Goal: Task Accomplishment & Management: Complete application form

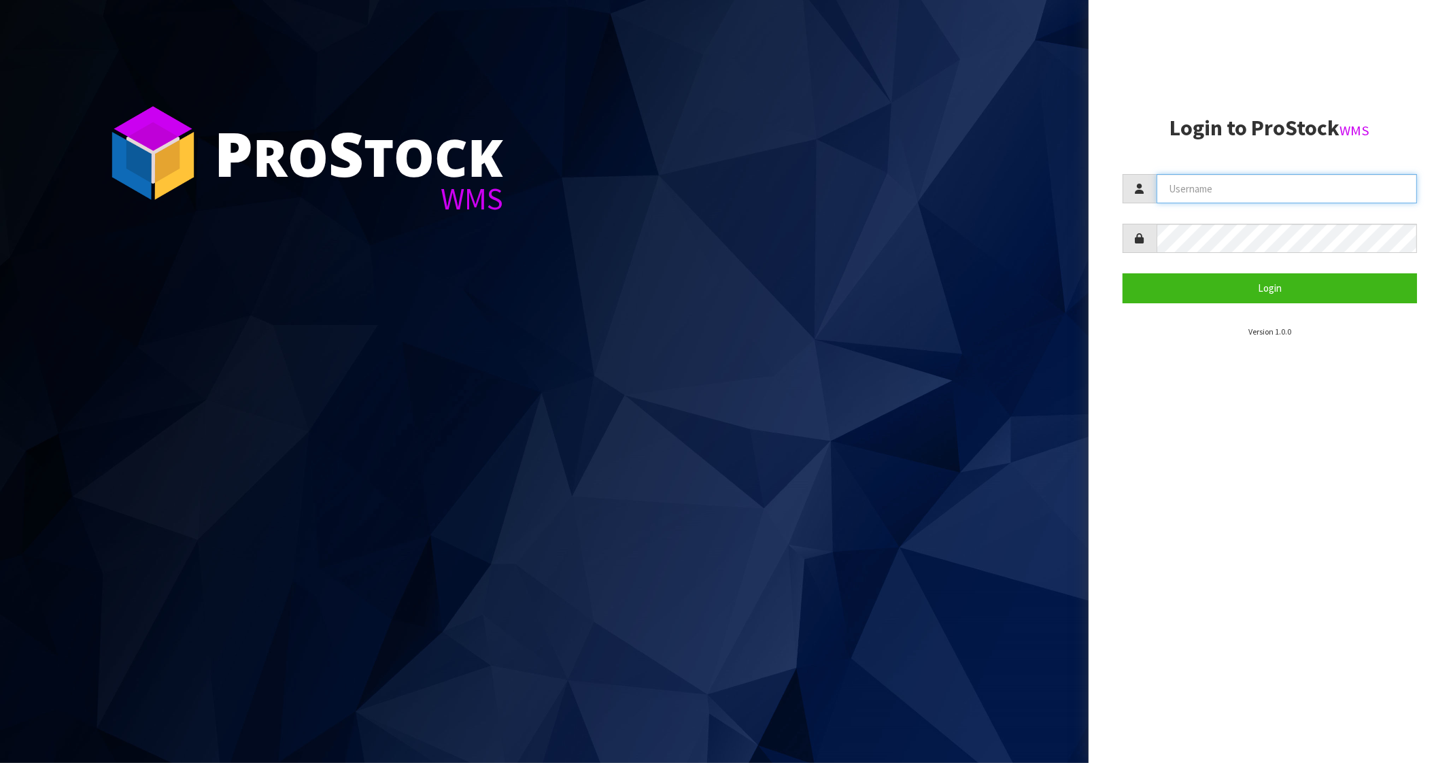
click at [1183, 183] on input "text" at bounding box center [1287, 188] width 261 height 29
type input "p"
type input "PACIFICBIOLOGICS"
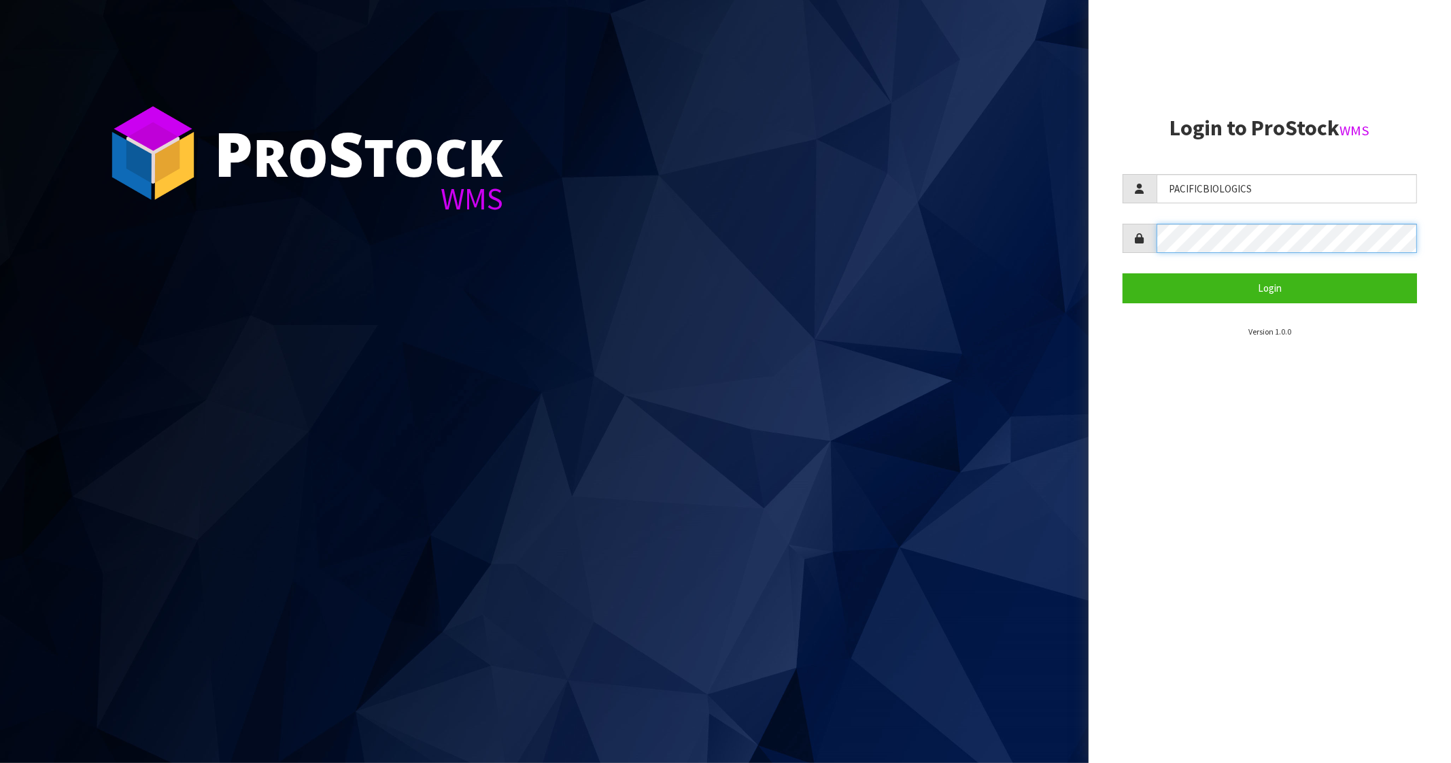
click at [1123, 273] on button "Login" at bounding box center [1270, 287] width 295 height 29
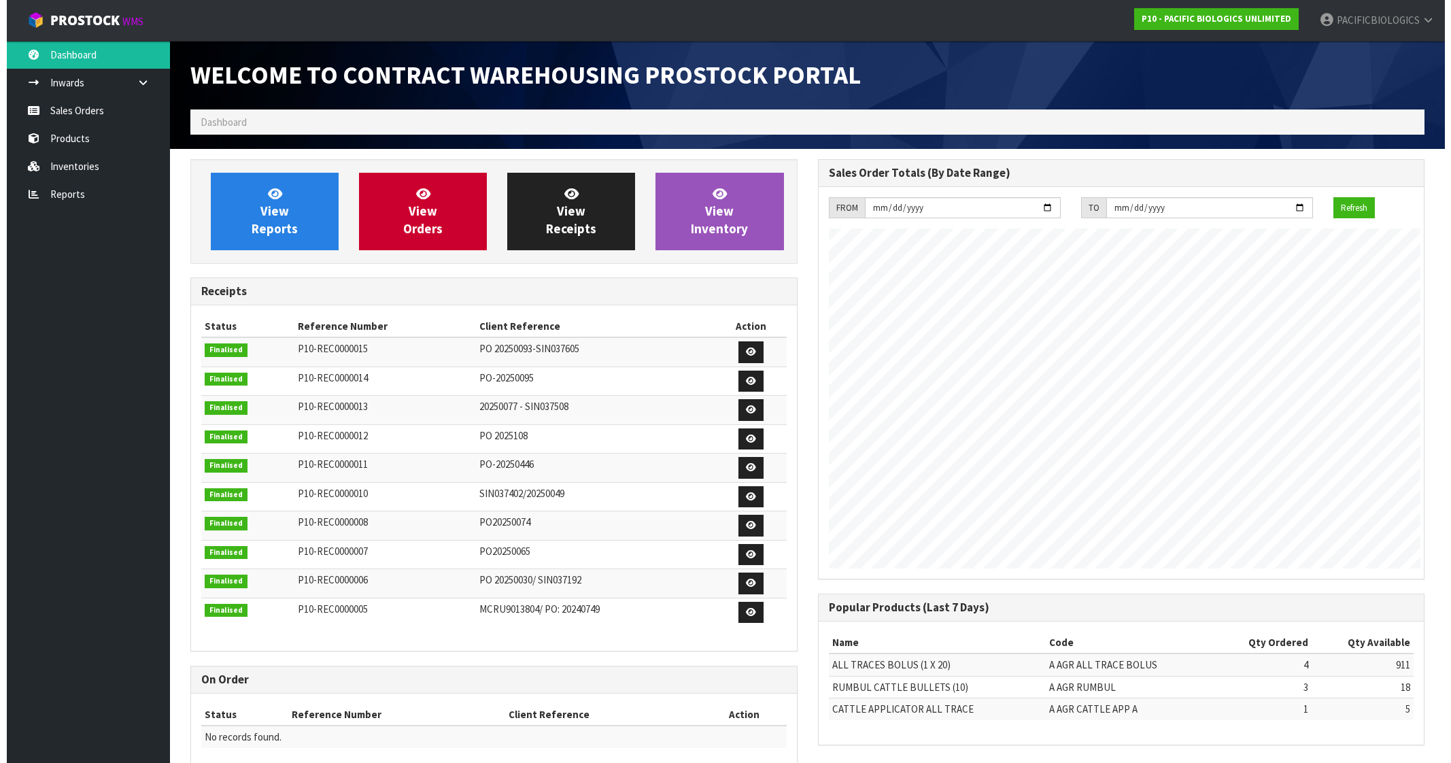
scroll to position [598, 627]
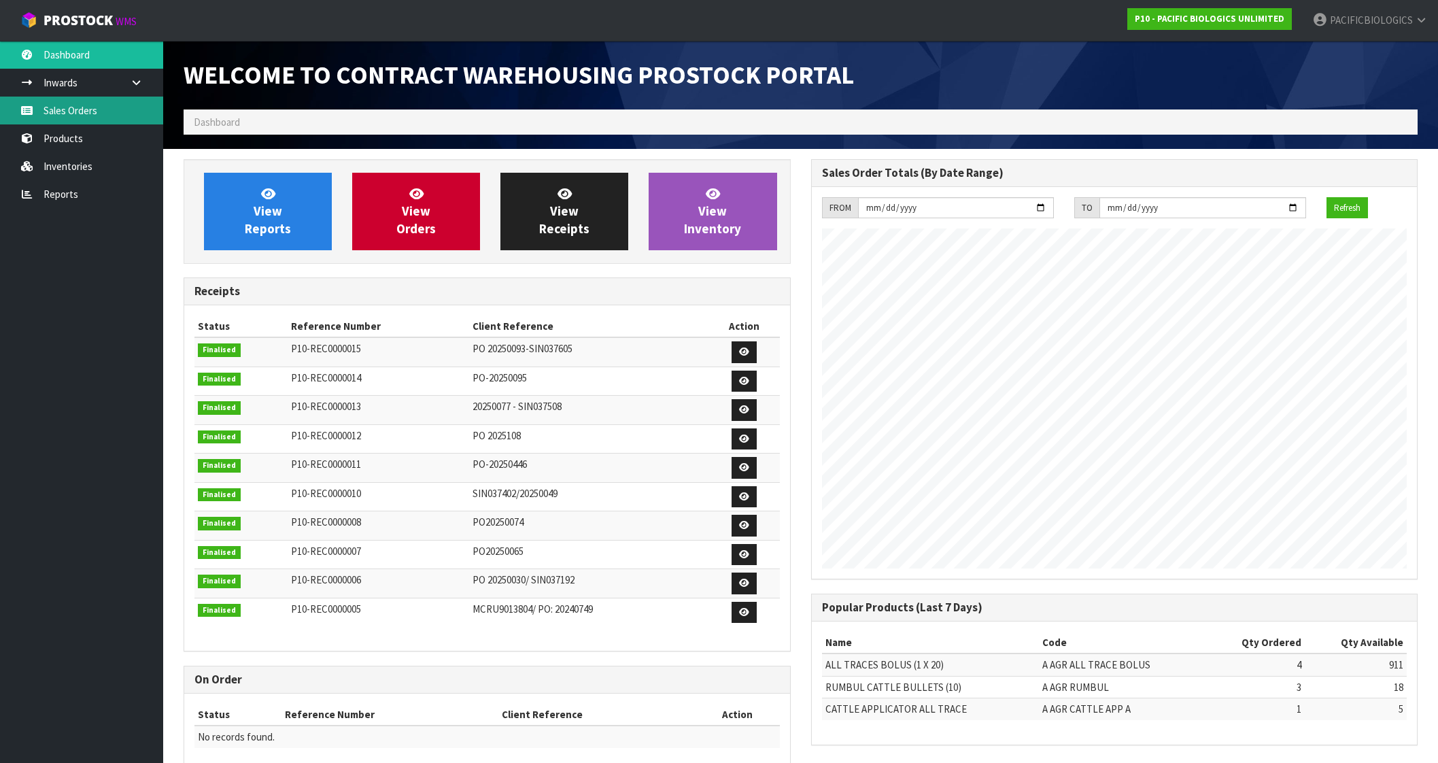
click at [78, 106] on link "Sales Orders" at bounding box center [81, 111] width 163 height 28
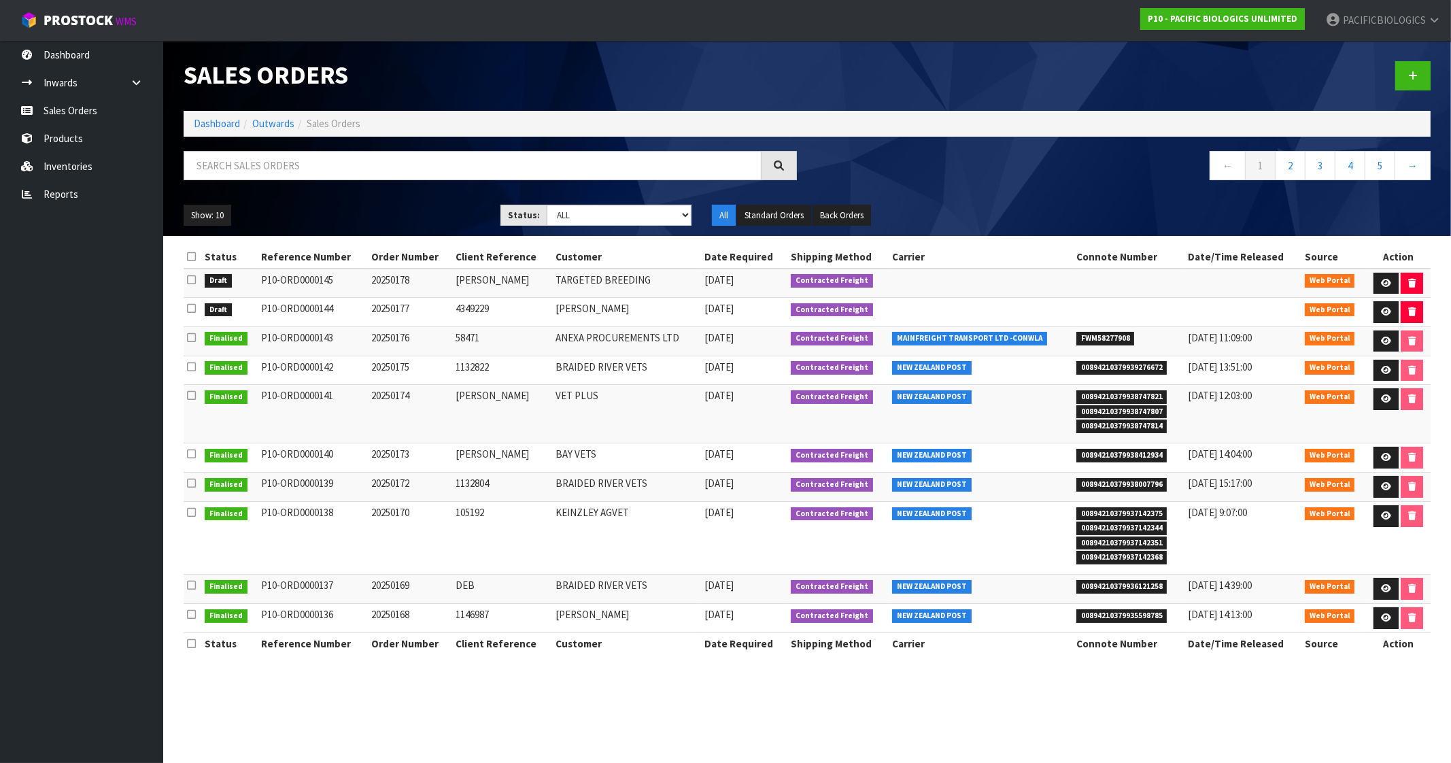
click at [673, 333] on td "ANEXA PROCUREMENTS LTD" at bounding box center [626, 340] width 149 height 29
click at [1381, 338] on icon at bounding box center [1386, 341] width 10 height 9
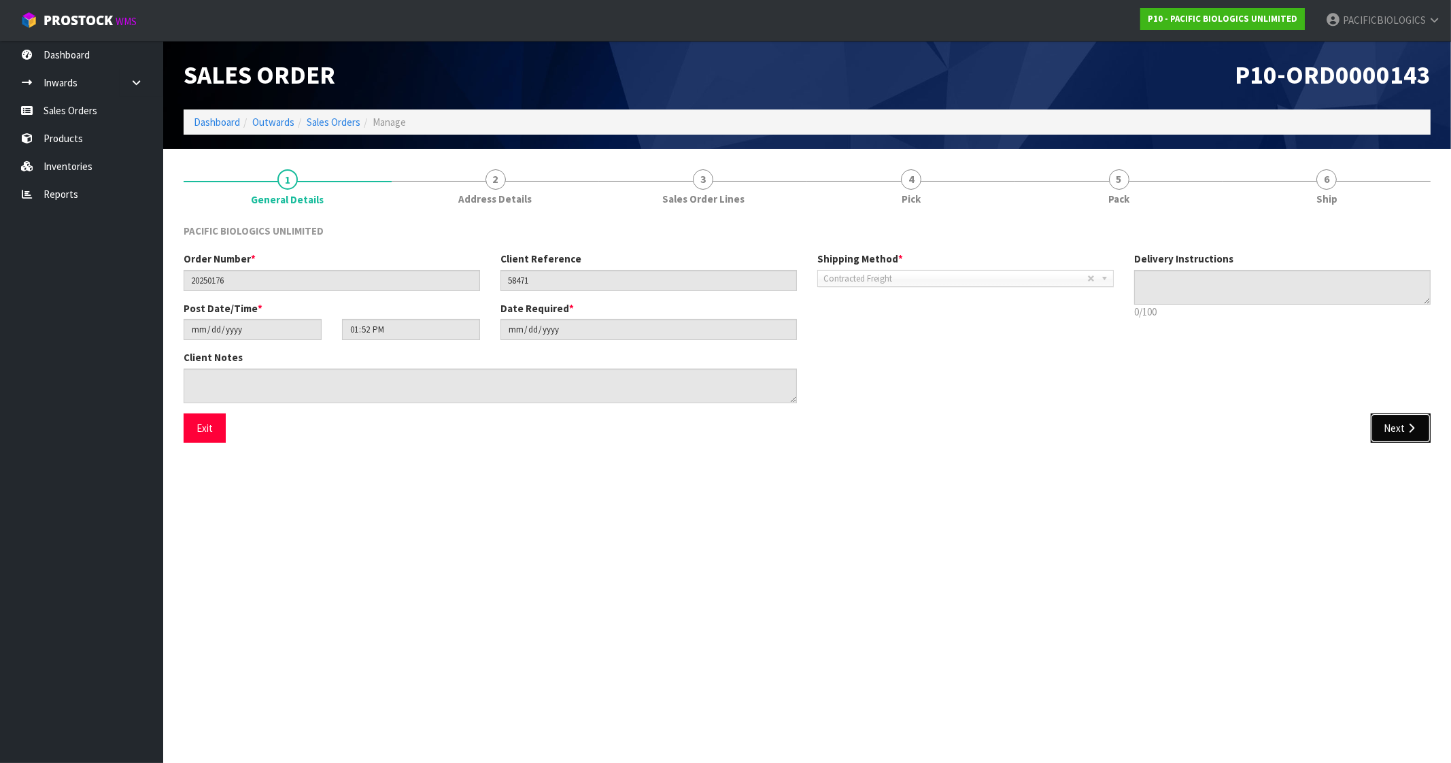
click at [1415, 426] on icon "button" at bounding box center [1411, 428] width 13 height 10
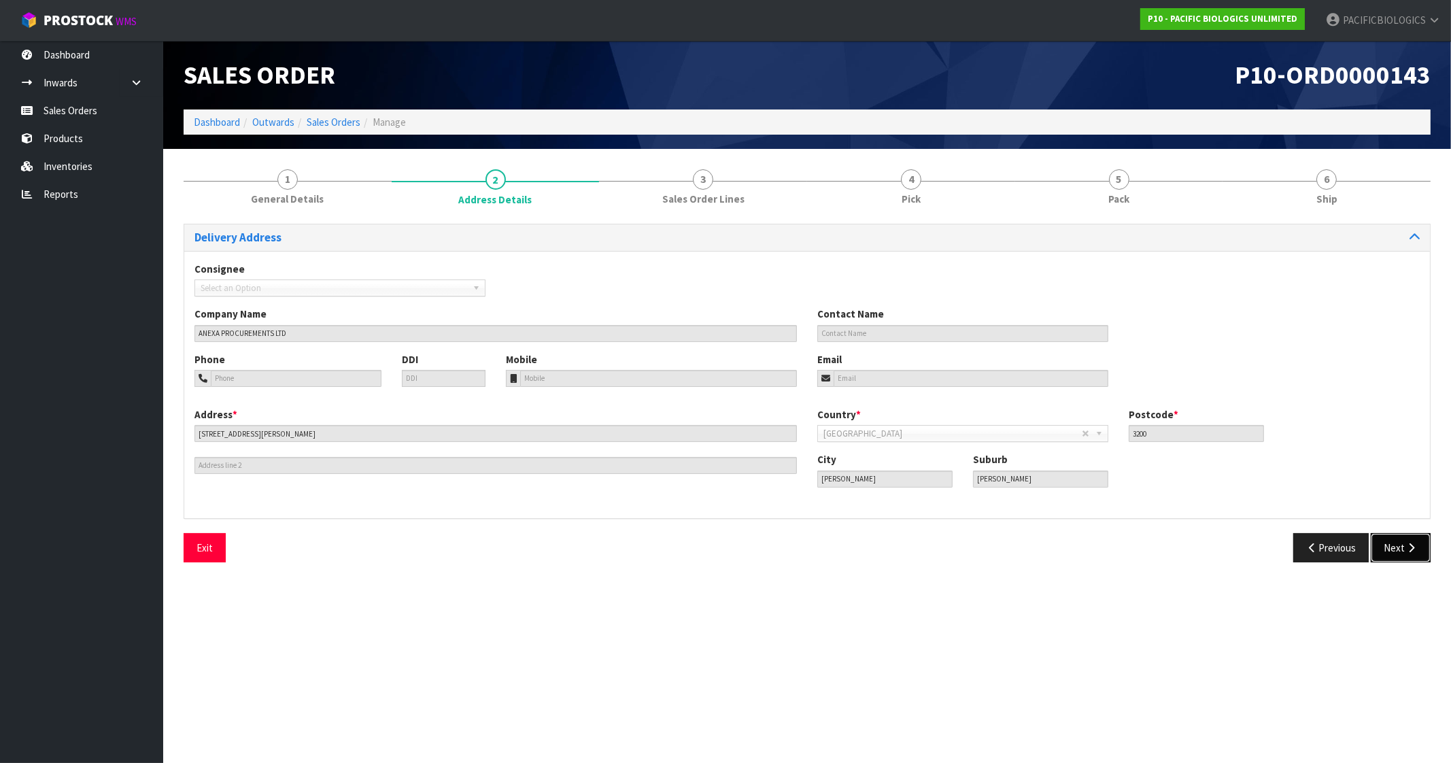
click at [1387, 541] on button "Next" at bounding box center [1401, 547] width 60 height 29
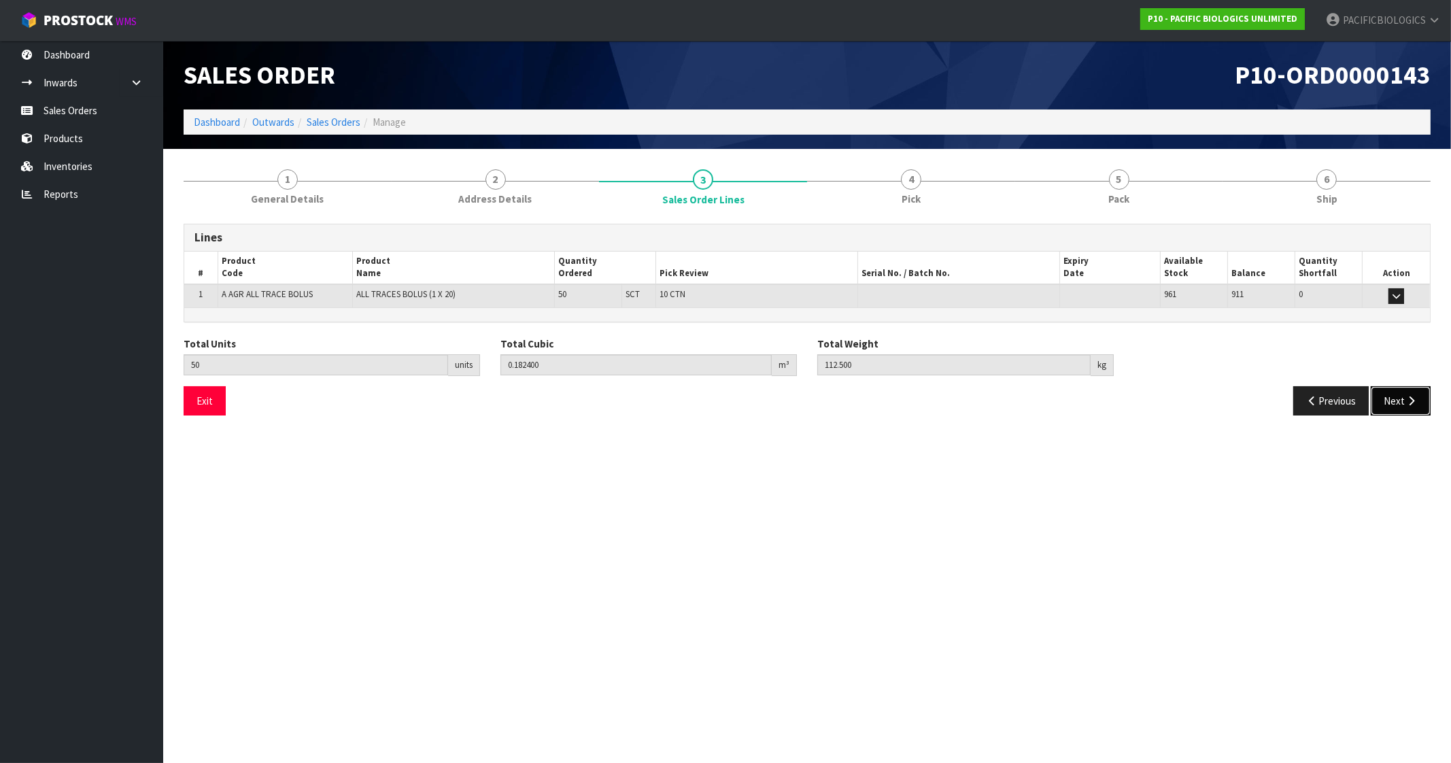
click at [1400, 405] on button "Next" at bounding box center [1401, 400] width 60 height 29
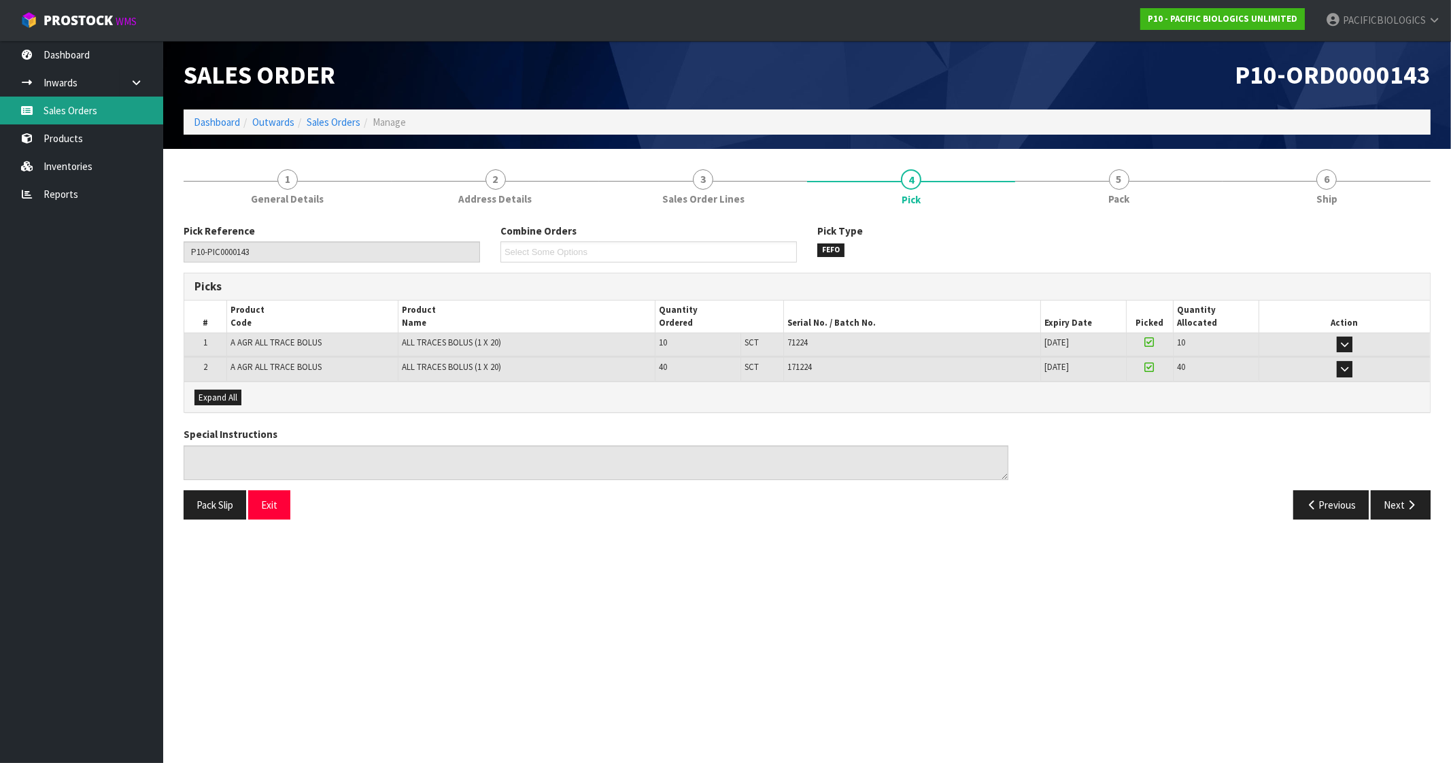
click at [58, 117] on link "Sales Orders" at bounding box center [81, 111] width 163 height 28
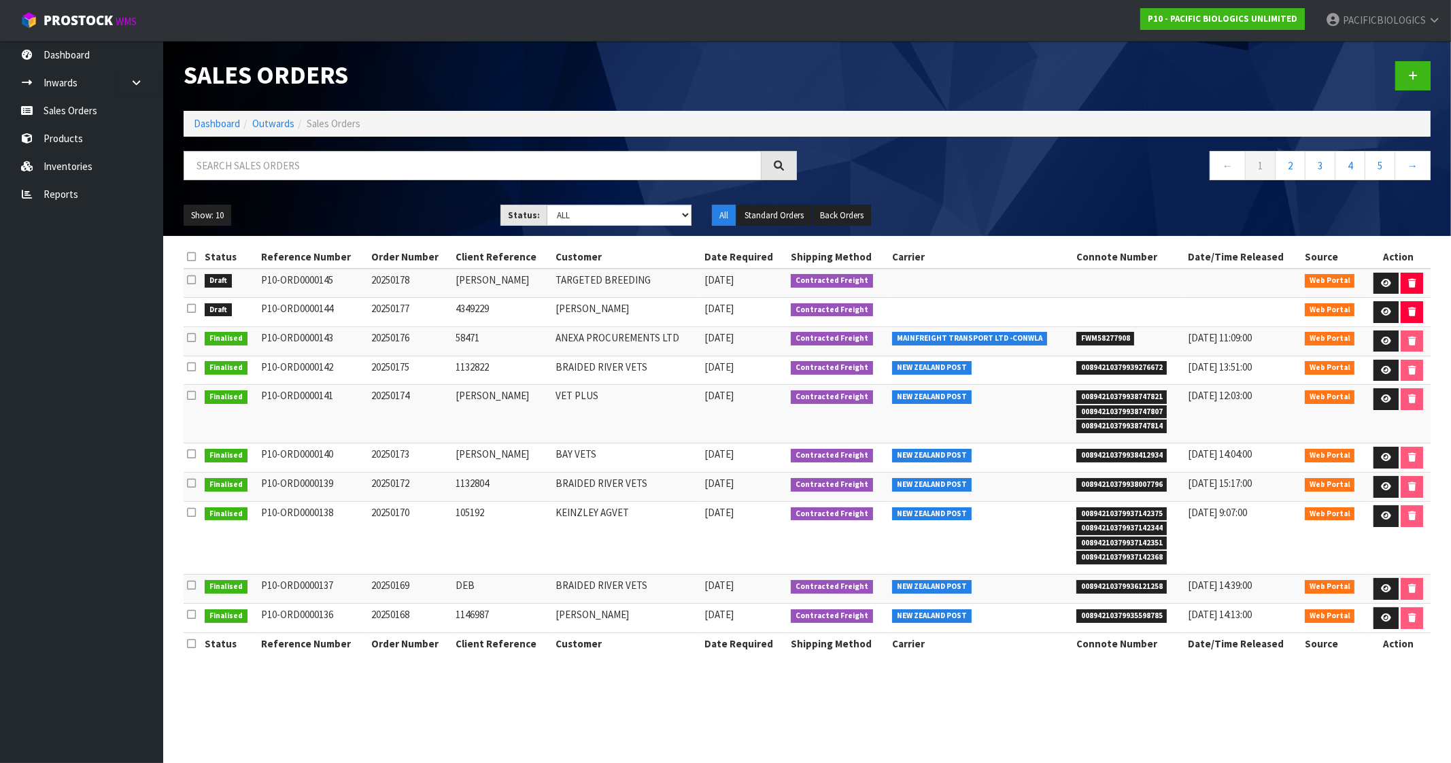
click at [1119, 335] on span "FWM58277908" at bounding box center [1106, 339] width 58 height 14
copy span "FWM58277908"
click at [1390, 307] on icon at bounding box center [1386, 311] width 10 height 9
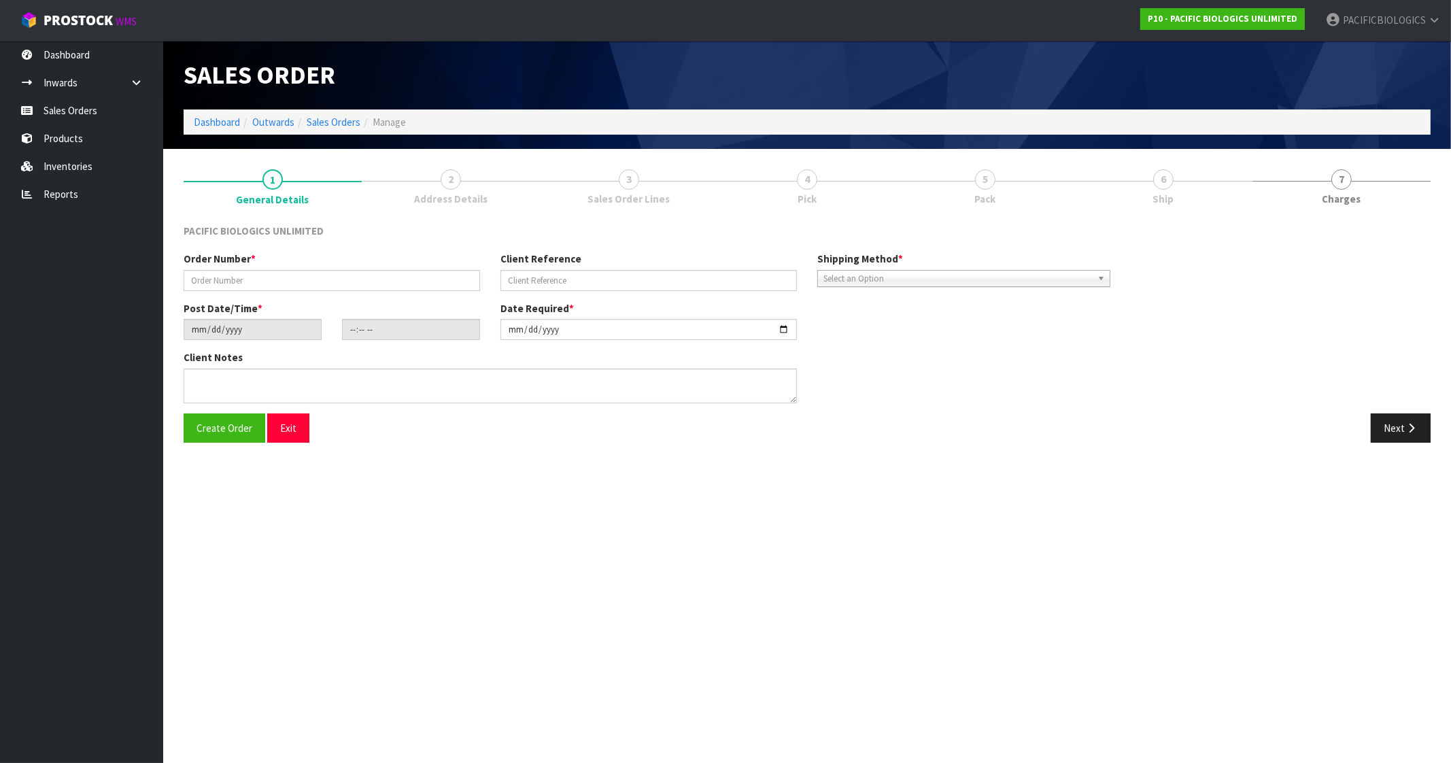
type input "20250177"
type input "4349229"
type input "[DATE]"
type input "17:12:00.000"
type input "[DATE]"
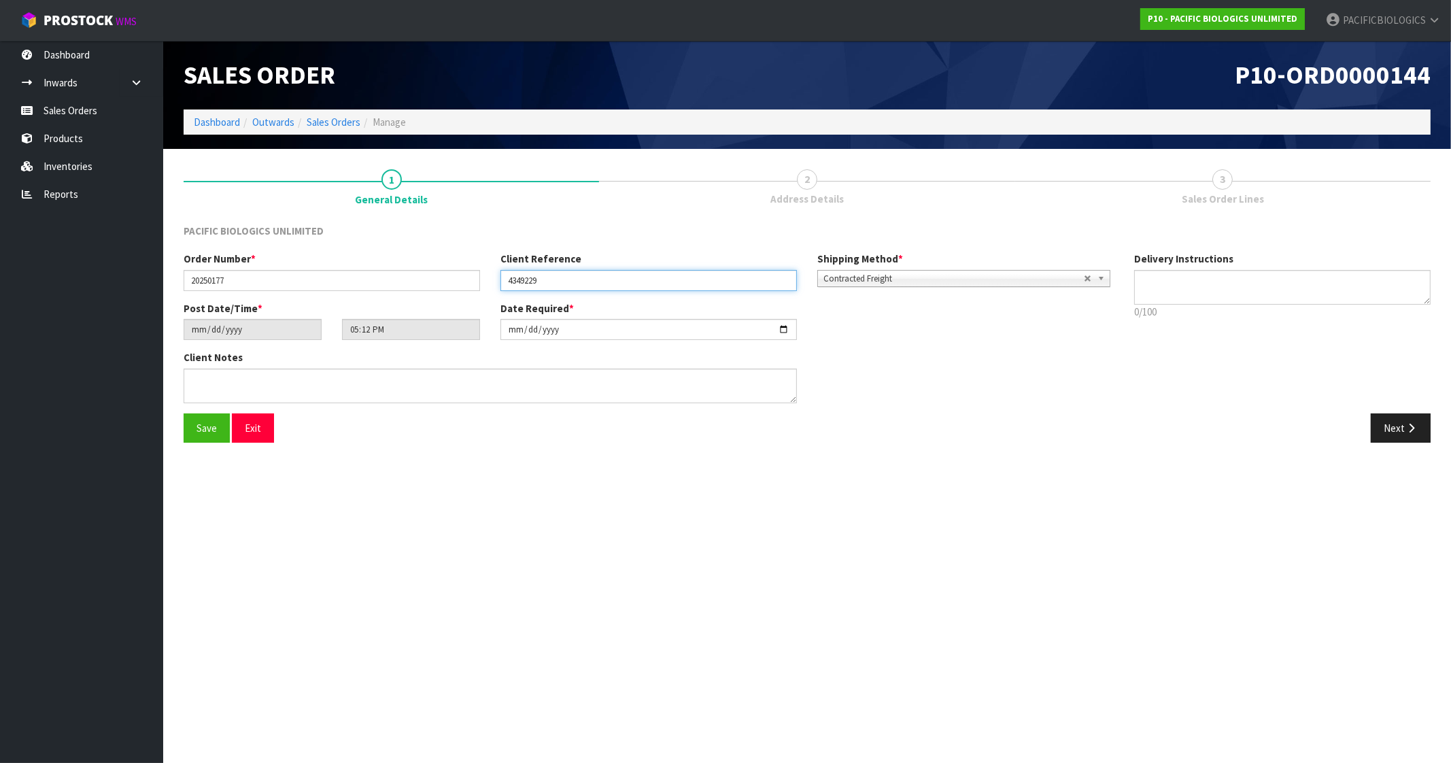
click at [523, 277] on input "4349229" at bounding box center [649, 280] width 297 height 21
click at [572, 270] on input "4349229" at bounding box center [649, 280] width 297 height 21
click at [1398, 430] on button "Next" at bounding box center [1401, 428] width 60 height 29
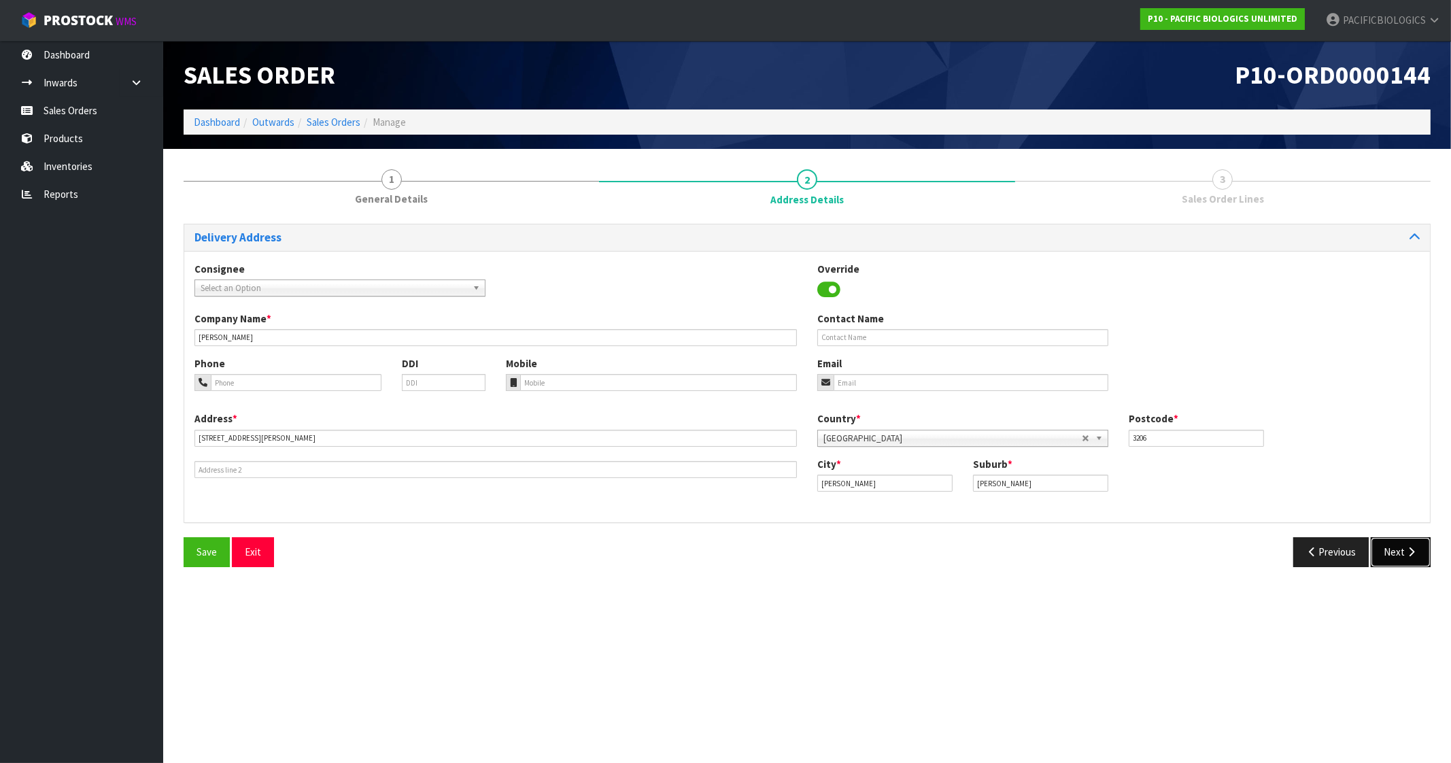
click at [1398, 547] on button "Next" at bounding box center [1401, 551] width 60 height 29
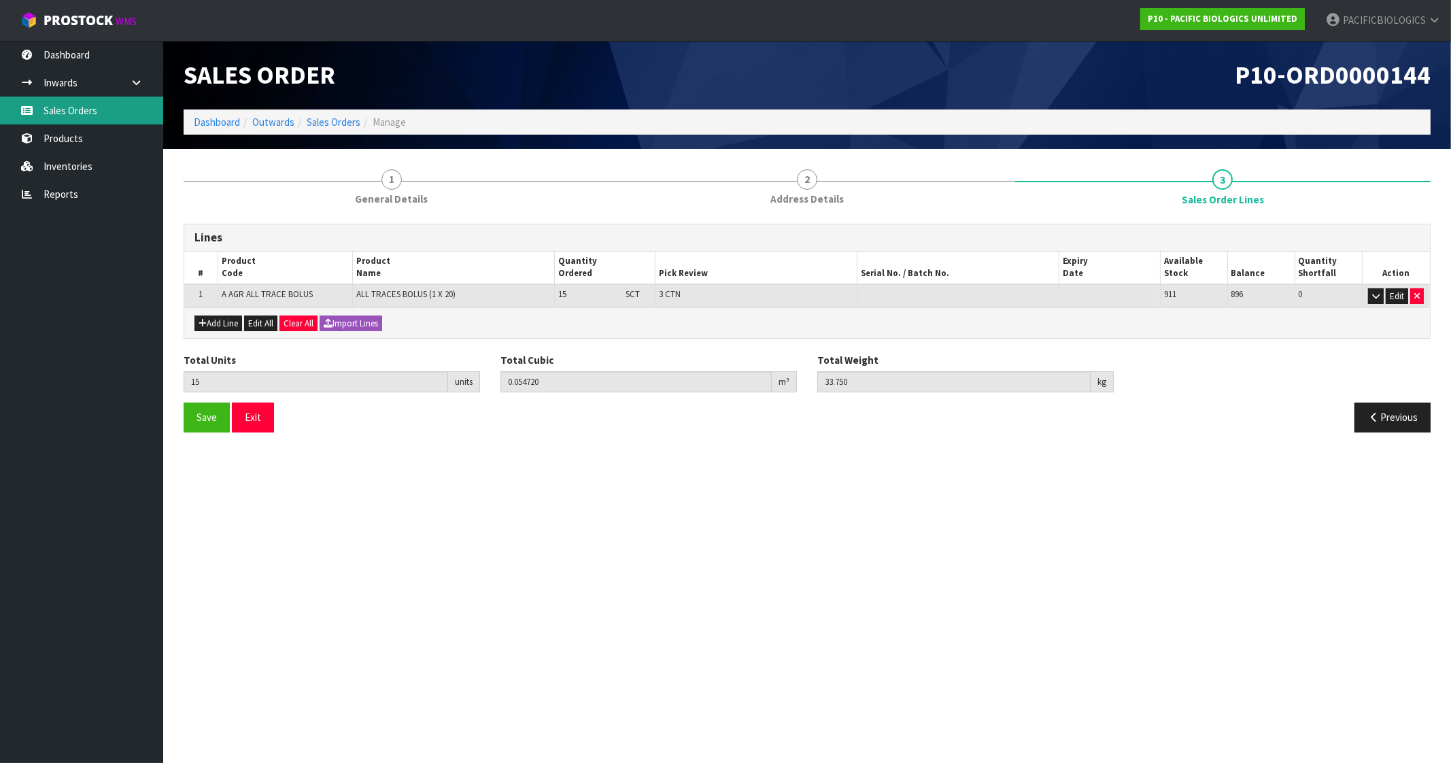
click at [85, 116] on link "Sales Orders" at bounding box center [81, 111] width 163 height 28
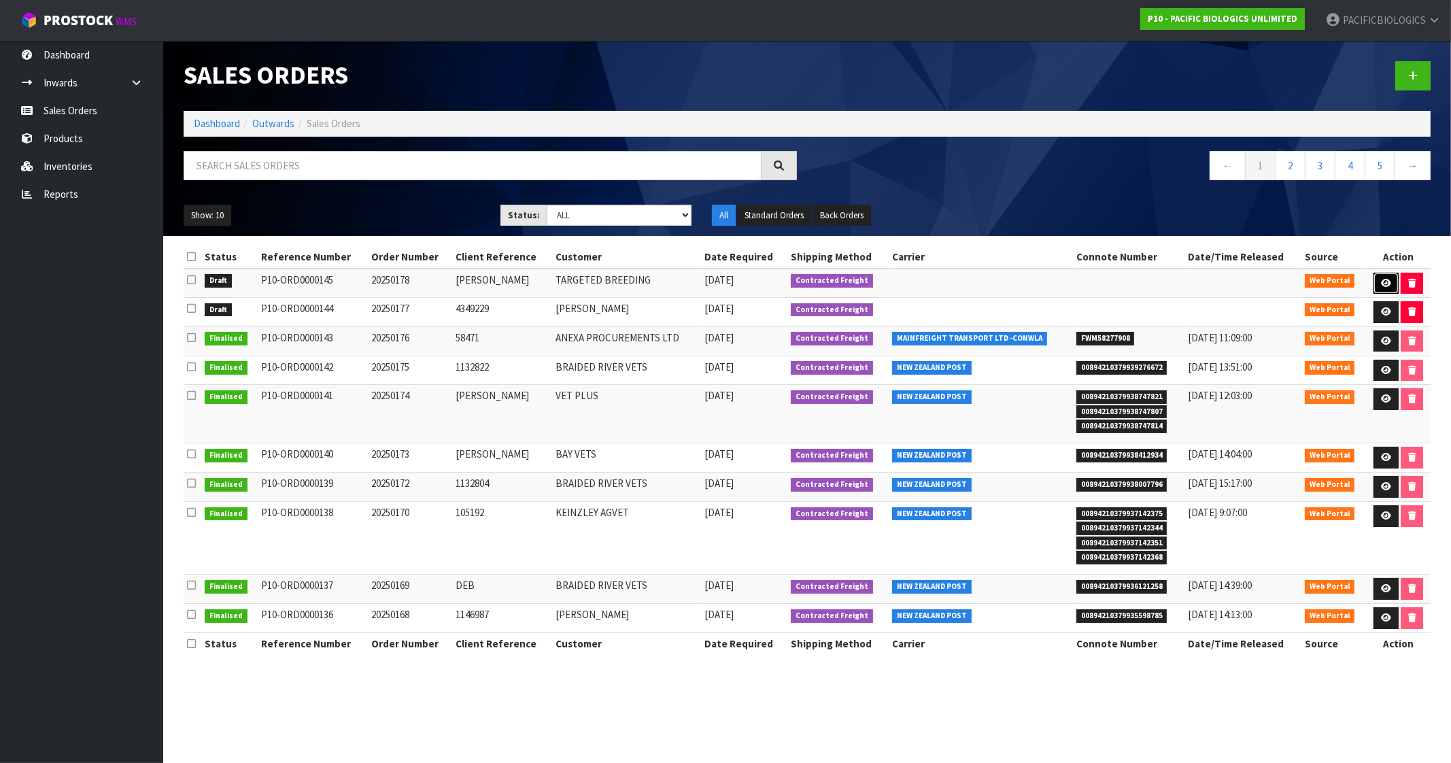
click at [1384, 280] on icon at bounding box center [1386, 283] width 10 height 9
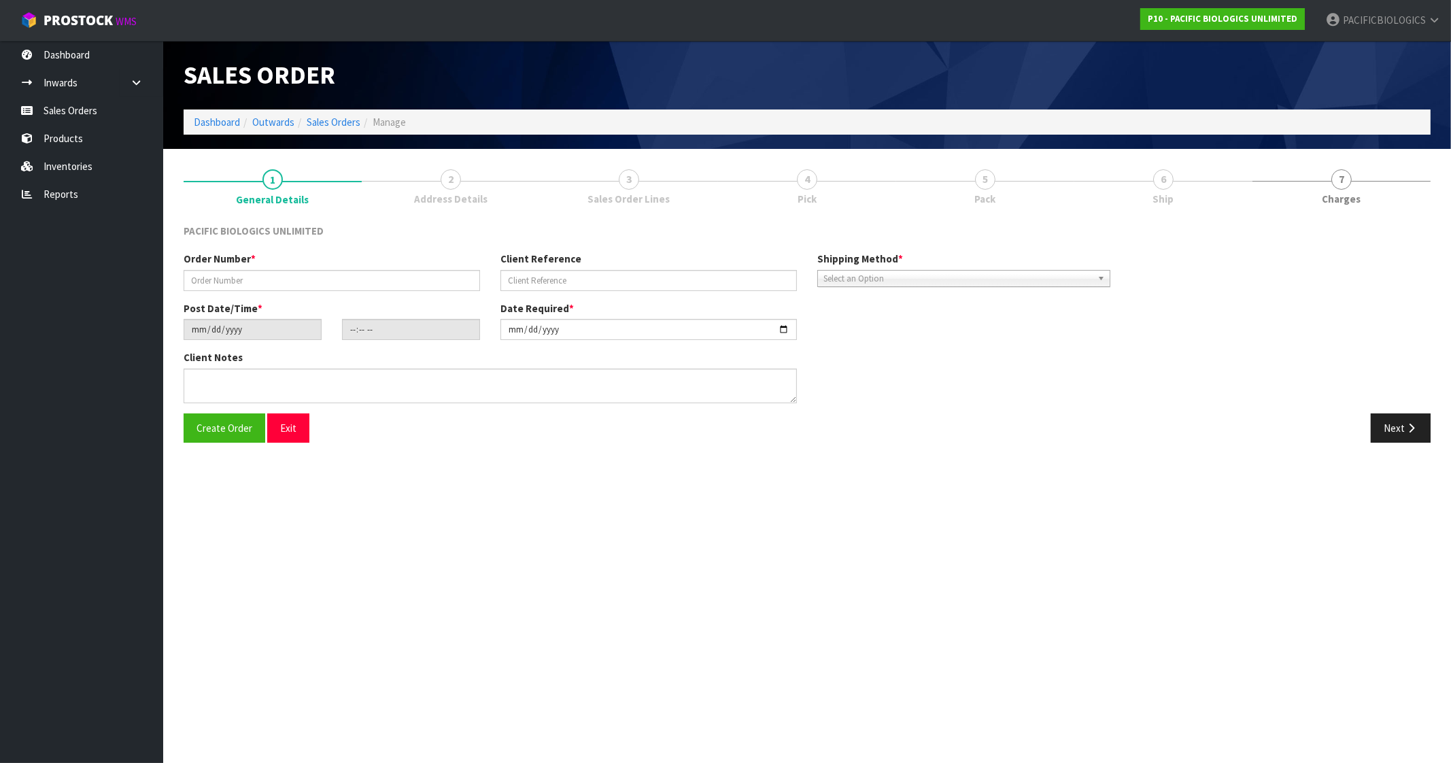
type input "20250178"
type input "[PERSON_NAME]"
type input "[DATE]"
type input "09:29:00.000"
type input "[DATE]"
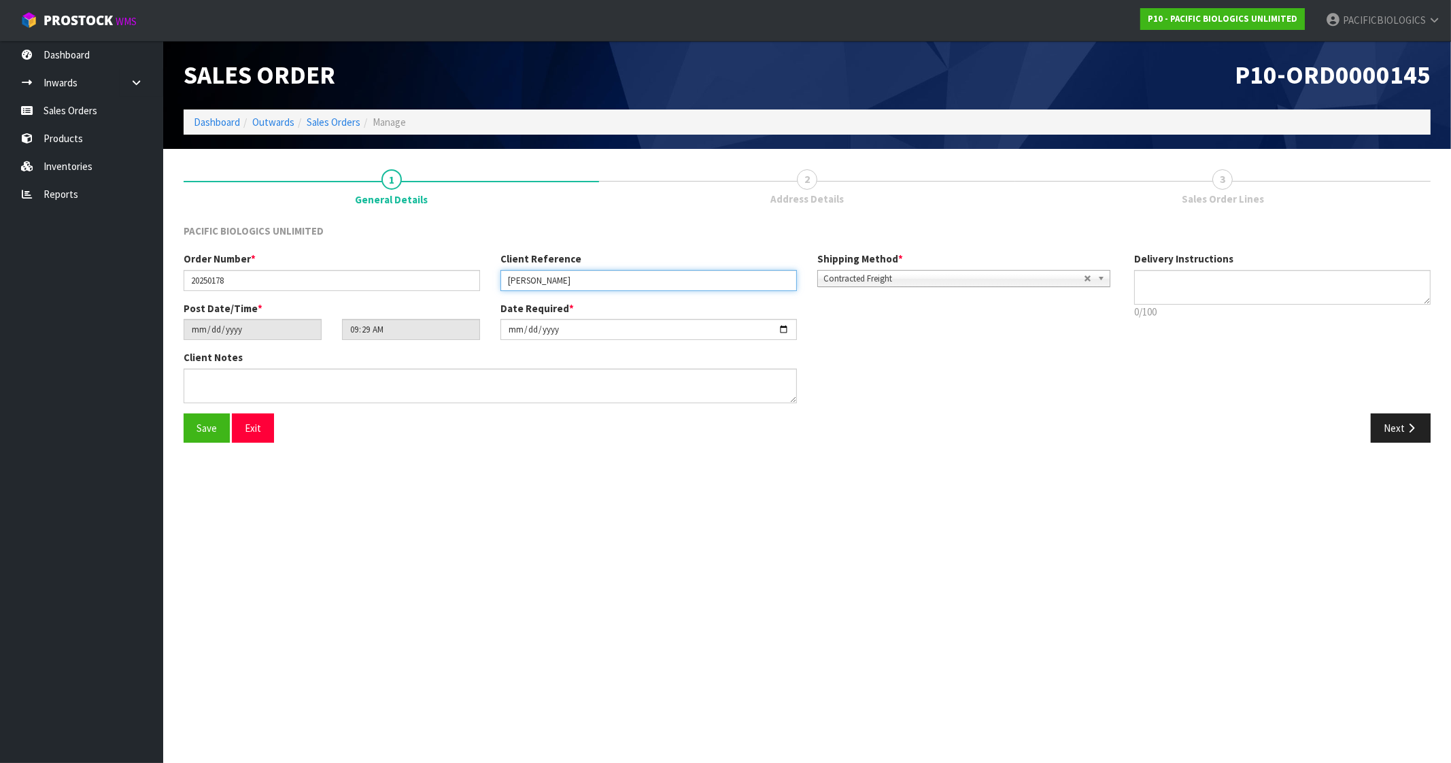
click at [622, 281] on input "[PERSON_NAME]" at bounding box center [649, 280] width 297 height 21
click at [1394, 436] on button "Next" at bounding box center [1401, 428] width 60 height 29
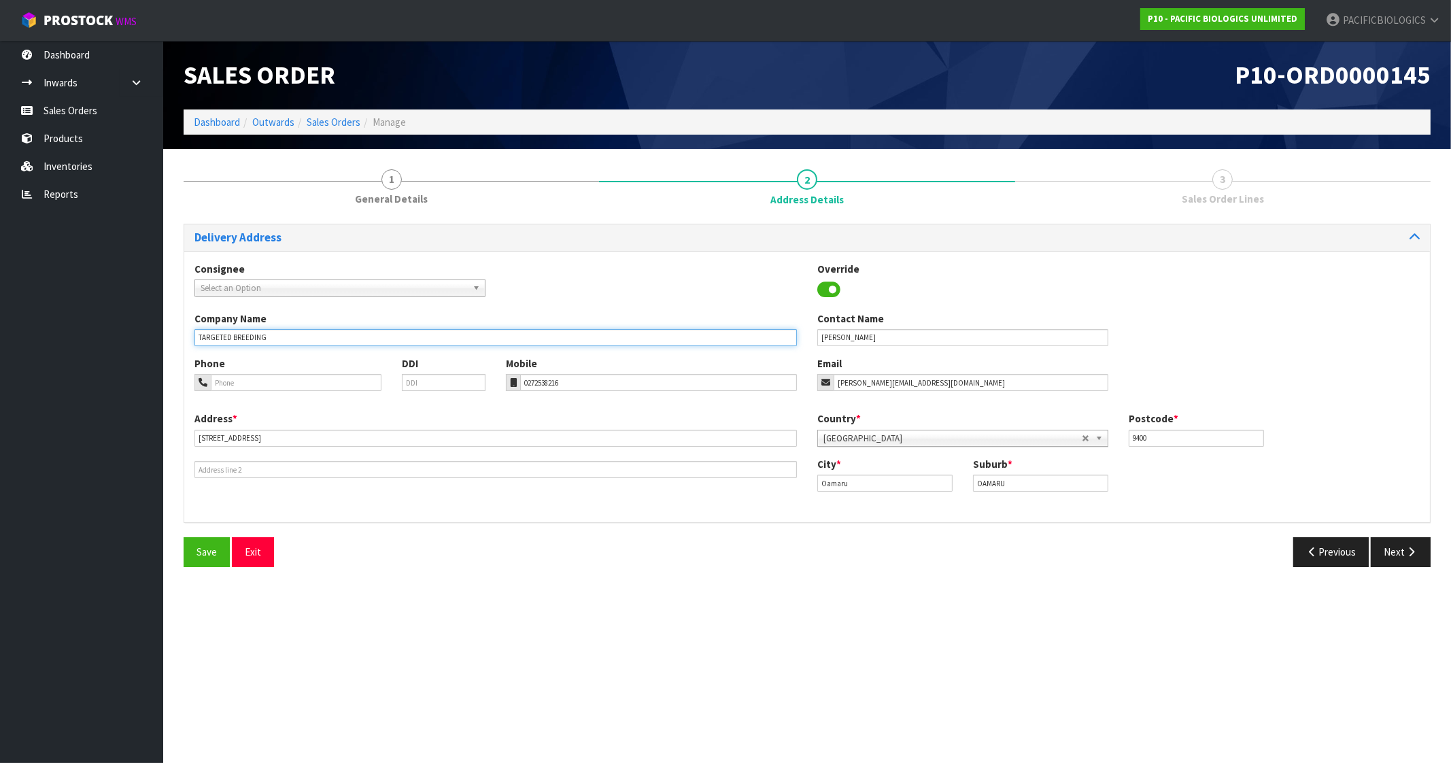
click at [265, 339] on input "TARGETED BREEDING" at bounding box center [496, 337] width 603 height 17
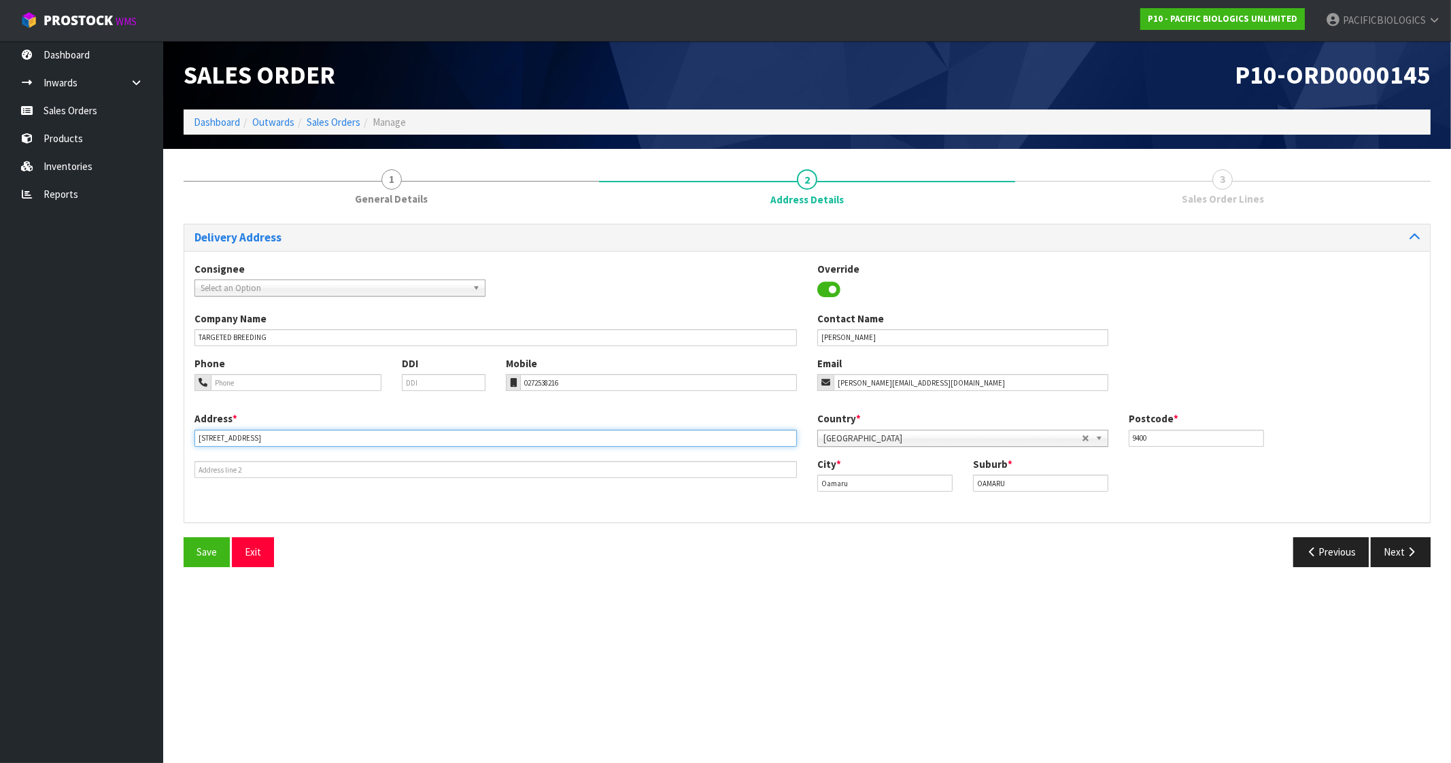
click at [269, 440] on input "[STREET_ADDRESS]" at bounding box center [496, 438] width 603 height 17
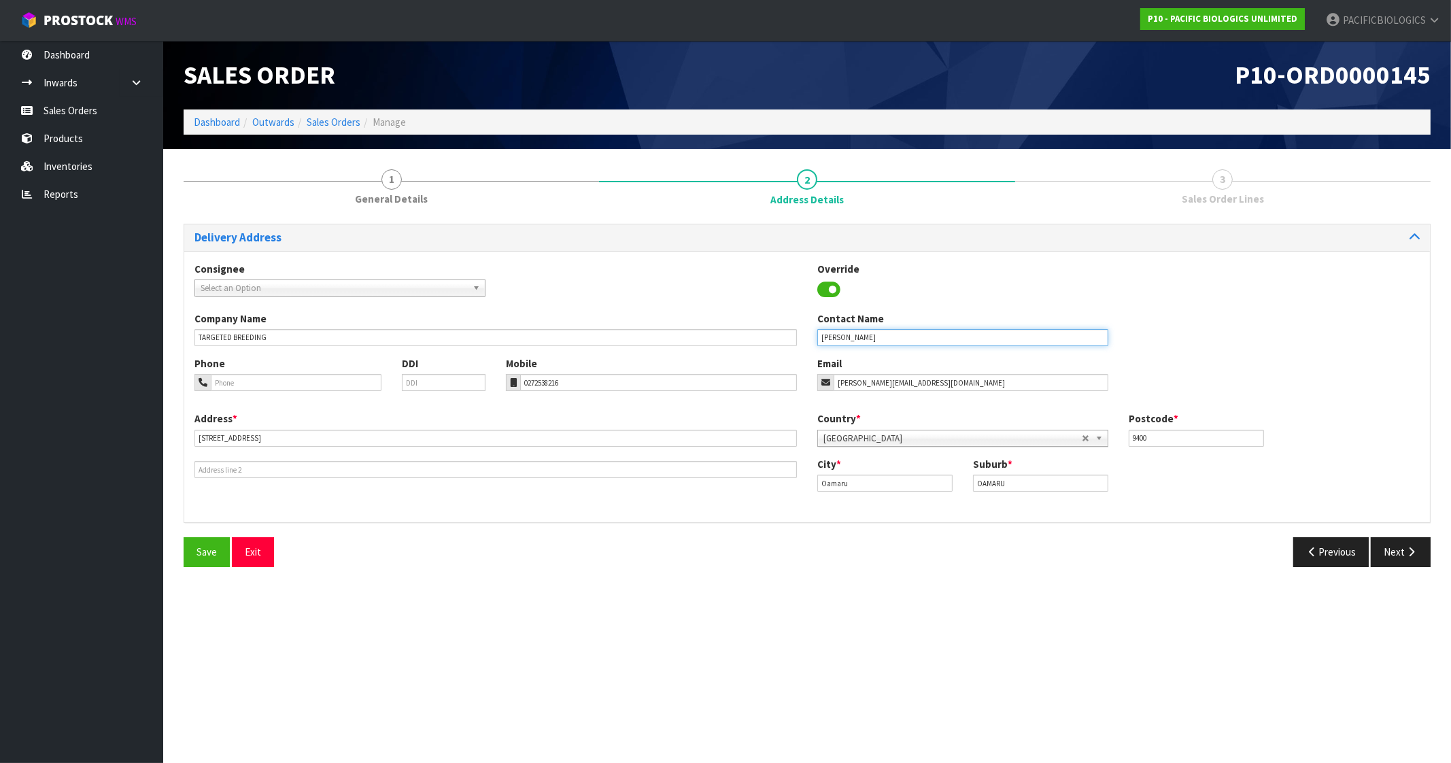
click at [862, 335] on input "[PERSON_NAME]" at bounding box center [963, 337] width 291 height 17
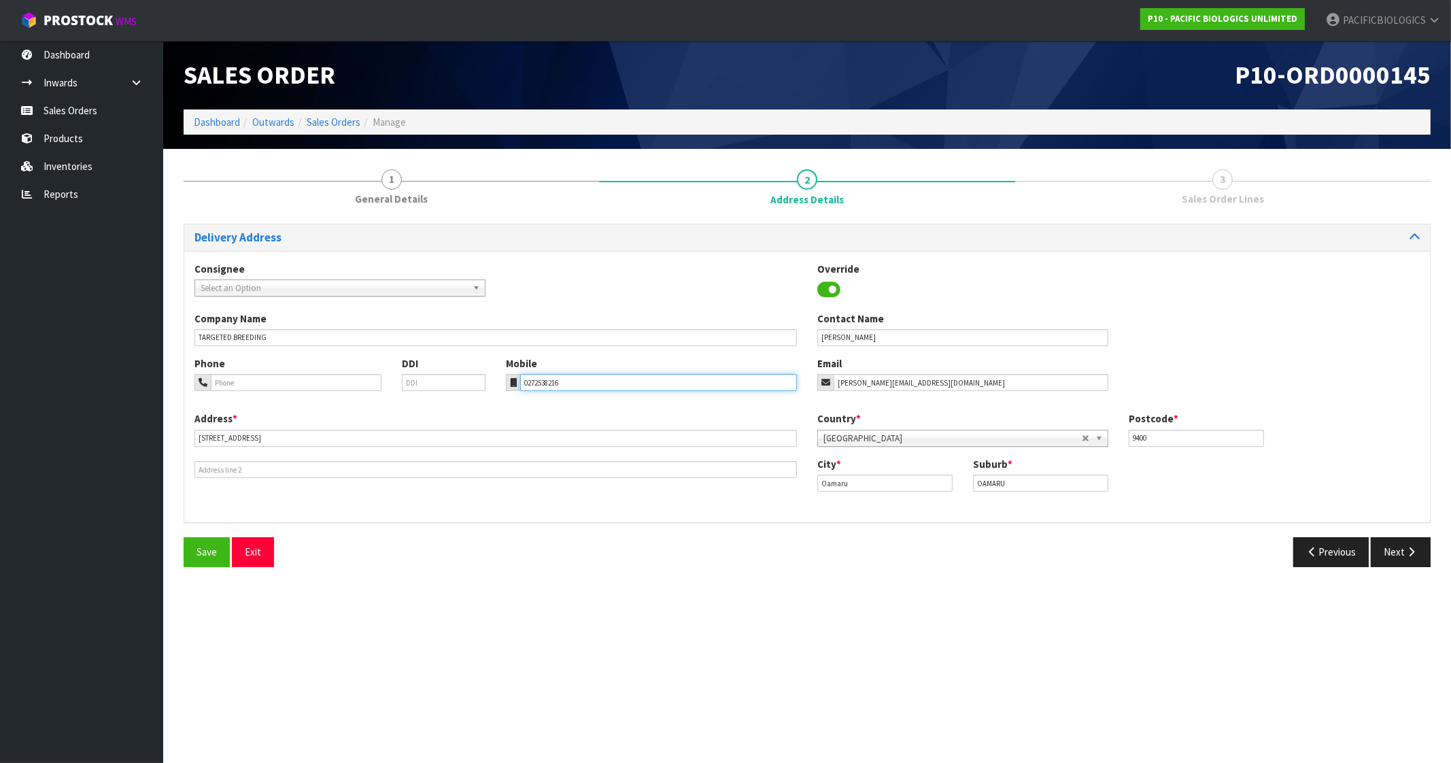
click at [566, 383] on input "0272538216" at bounding box center [658, 382] width 277 height 17
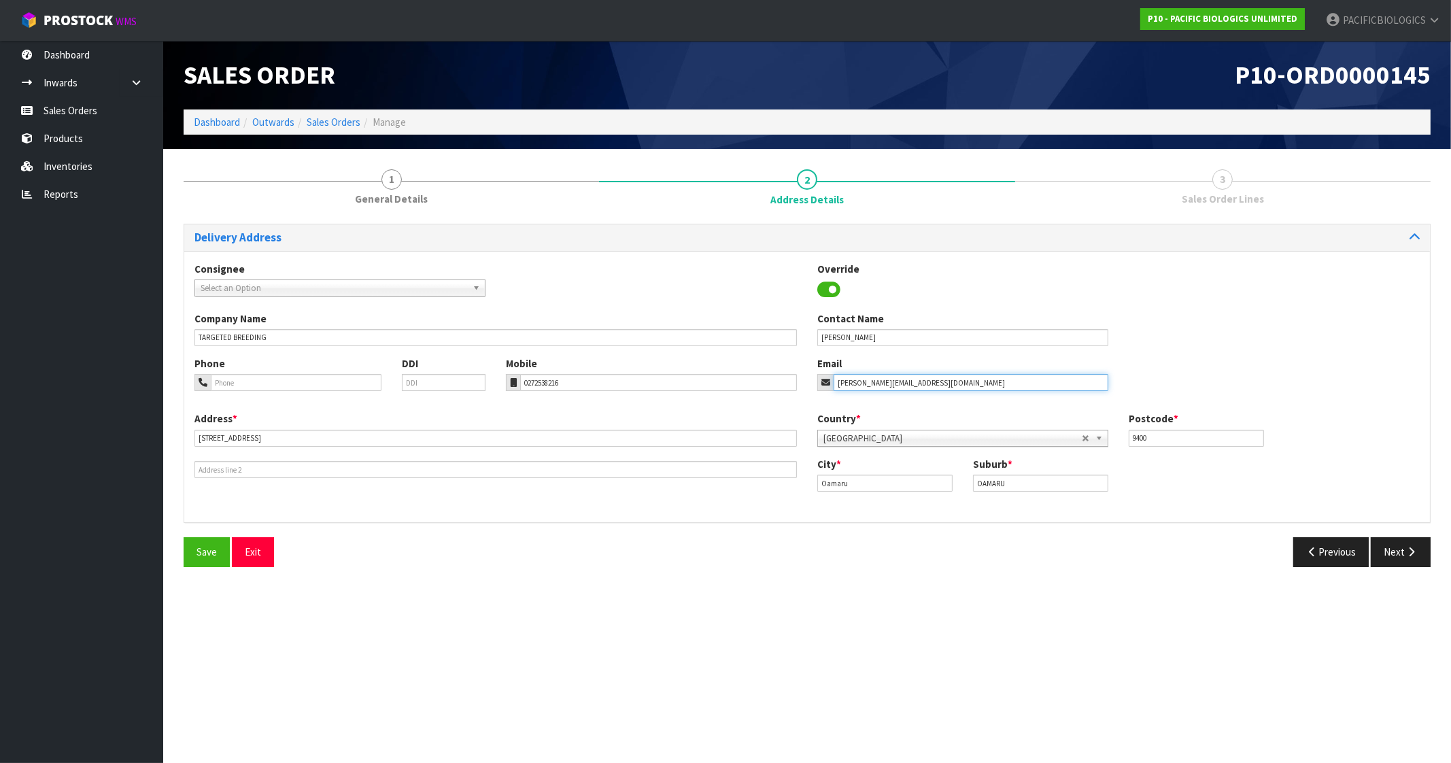
click at [857, 378] on input "[PERSON_NAME][EMAIL_ADDRESS][DOMAIN_NAME]" at bounding box center [971, 382] width 275 height 17
click at [1398, 550] on button "Next" at bounding box center [1401, 551] width 60 height 29
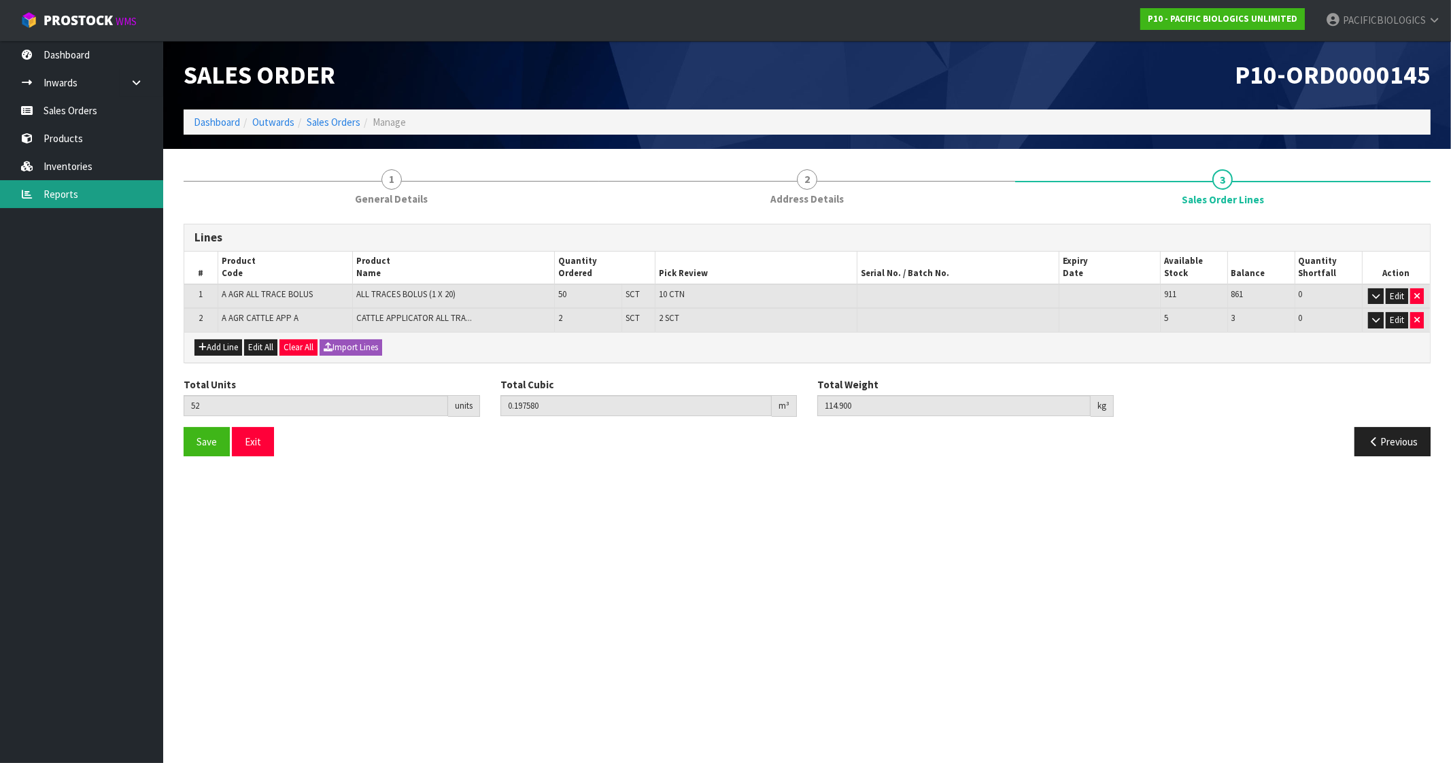
click at [63, 194] on link "Reports" at bounding box center [81, 194] width 163 height 28
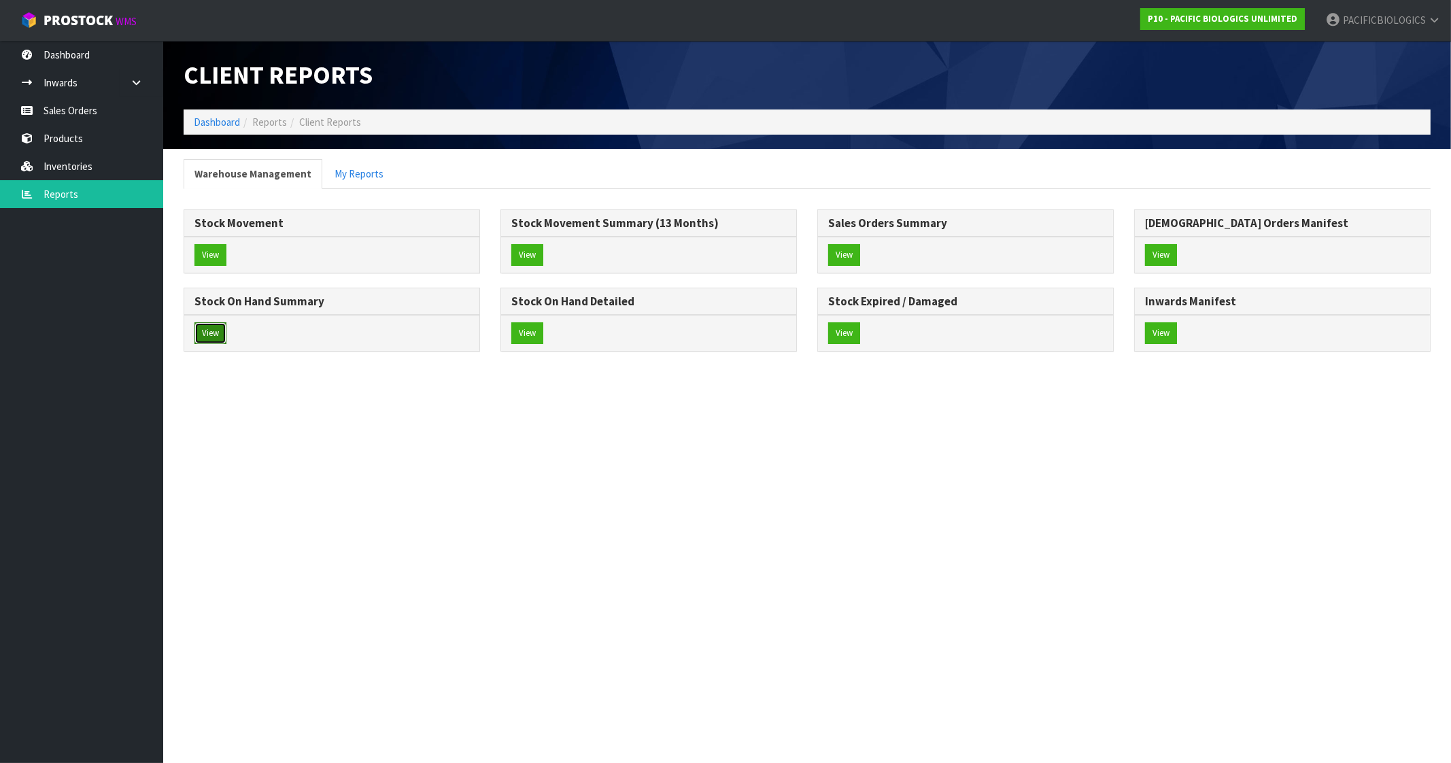
click at [219, 326] on button "View" at bounding box center [211, 333] width 32 height 22
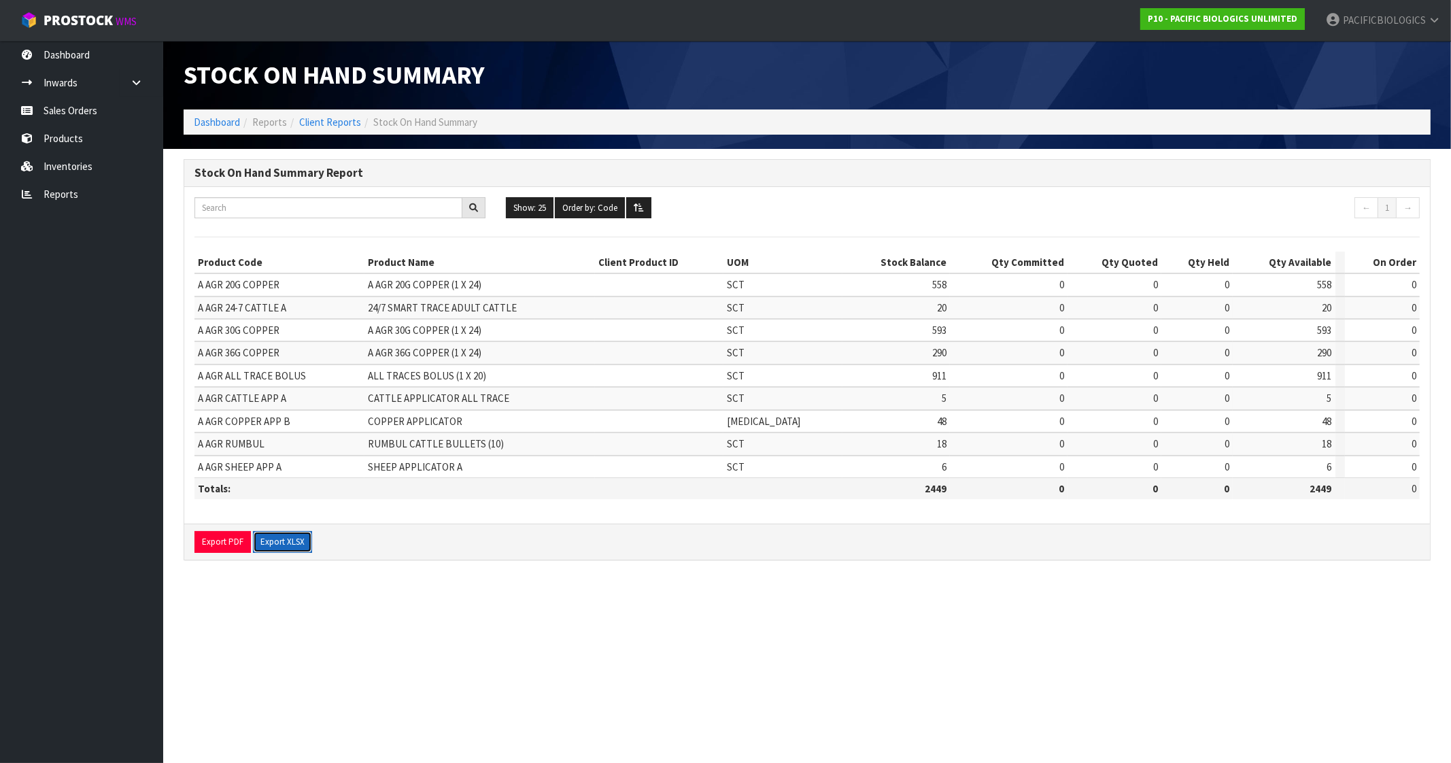
click at [278, 531] on button "Export XLSX" at bounding box center [282, 542] width 59 height 22
